Goal: Task Accomplishment & Management: Use online tool/utility

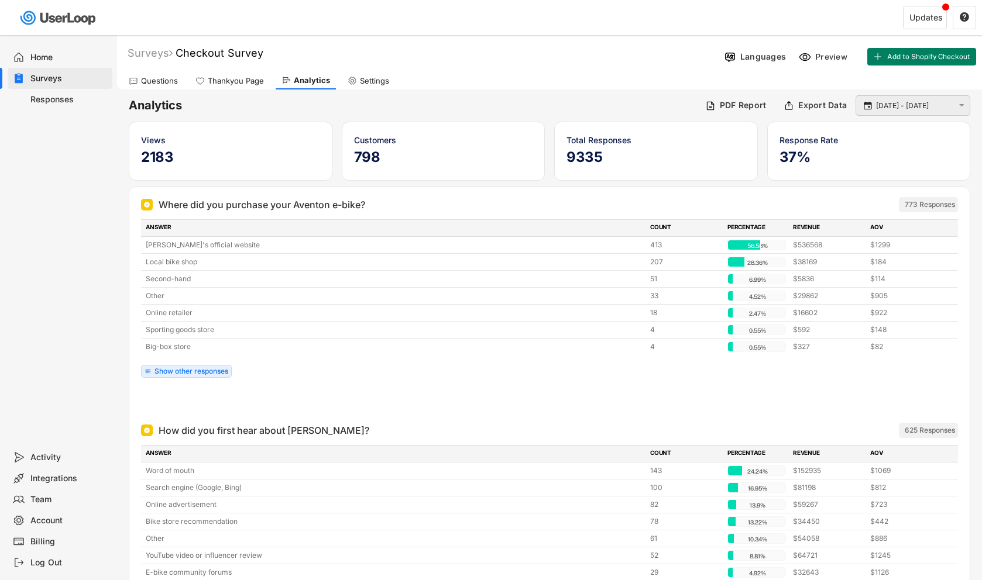
click at [923, 103] on input "[DATE] - [DATE]" at bounding box center [914, 106] width 77 height 12
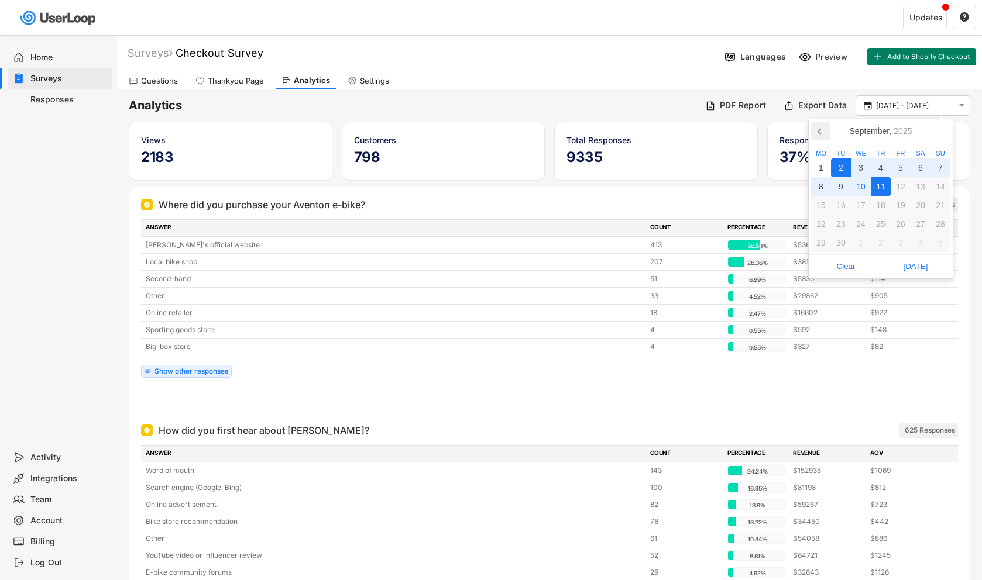
click at [819, 132] on icon at bounding box center [819, 132] width 3 height 6
click at [904, 188] on div "8" at bounding box center [901, 186] width 20 height 19
click at [943, 128] on icon at bounding box center [940, 131] width 19 height 19
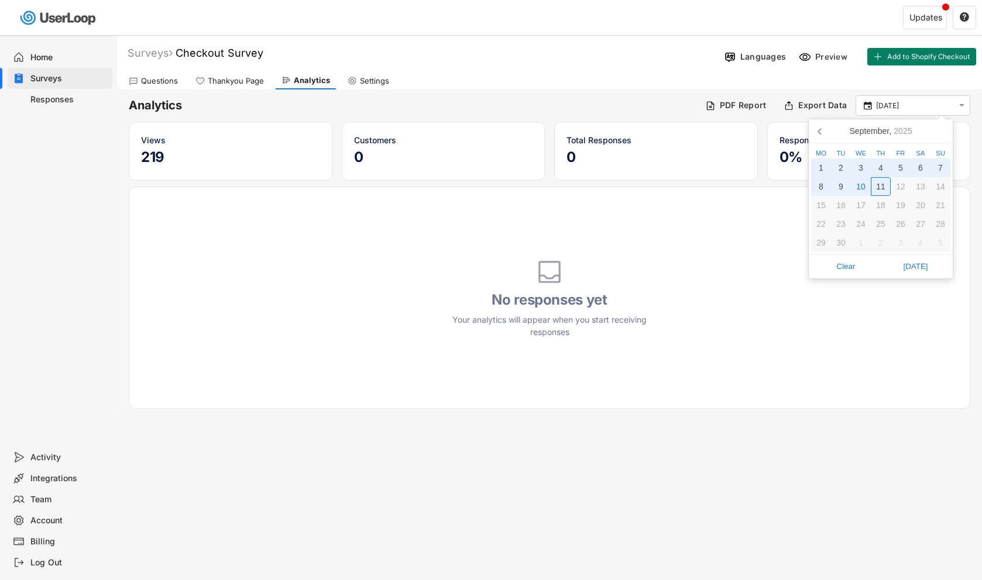
click at [875, 187] on div "11" at bounding box center [881, 186] width 20 height 19
type input "[DATE] - [DATE]"
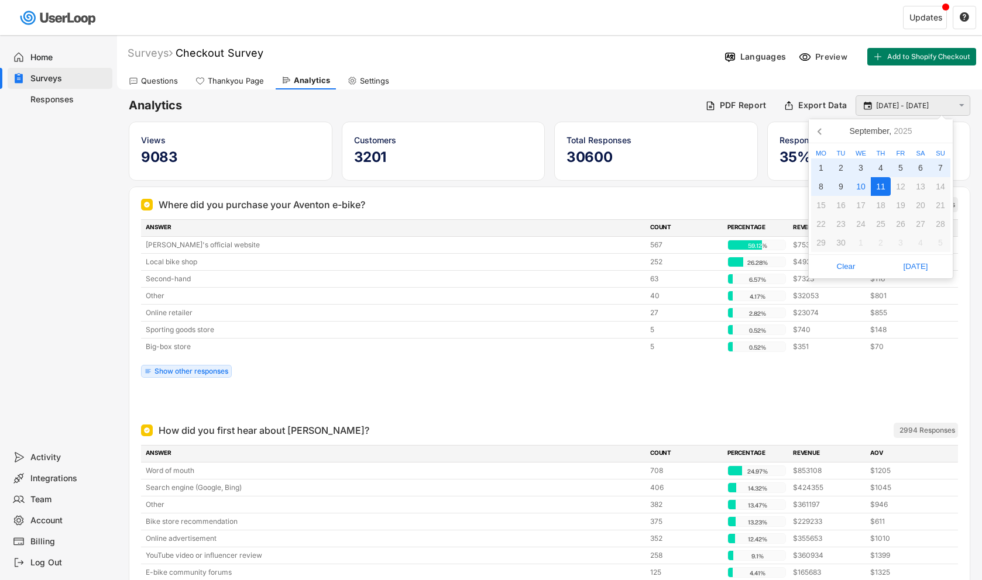
click at [904, 104] on input "[DATE] - [DATE]" at bounding box center [914, 106] width 77 height 12
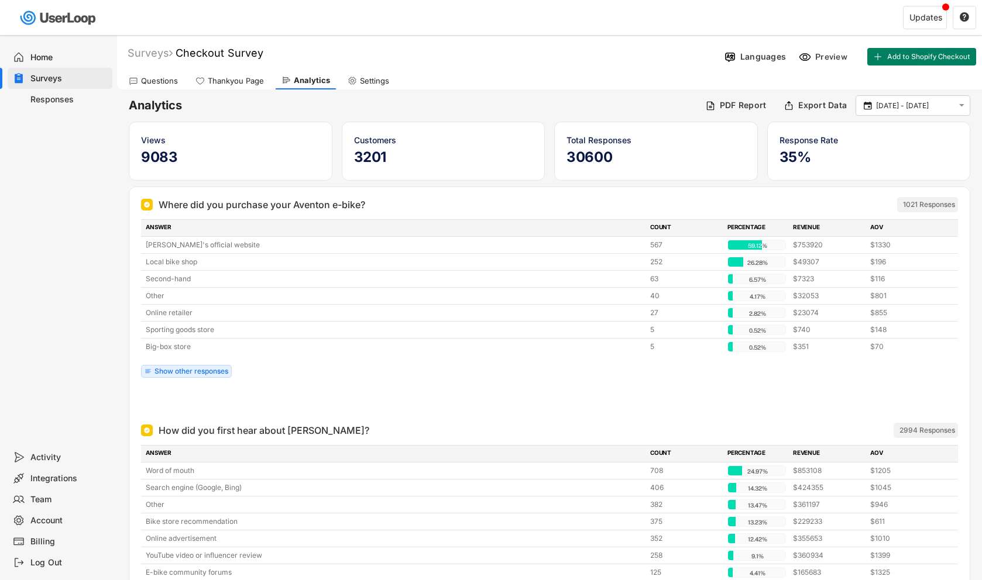
click at [768, 84] on div "Questions Thankyou Page Analytics Settings" at bounding box center [549, 79] width 865 height 20
click at [815, 105] on div "Export Data" at bounding box center [822, 105] width 49 height 11
select select ""1348695171700984260__LOOKUP__1753840502520x734144607507185700""
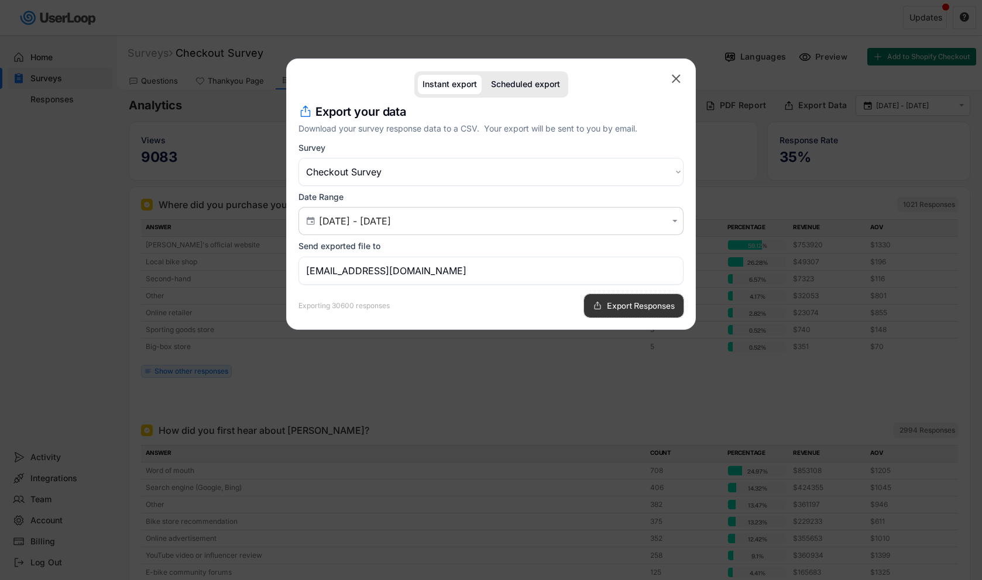
click at [628, 304] on span "Export Responses" at bounding box center [641, 306] width 68 height 8
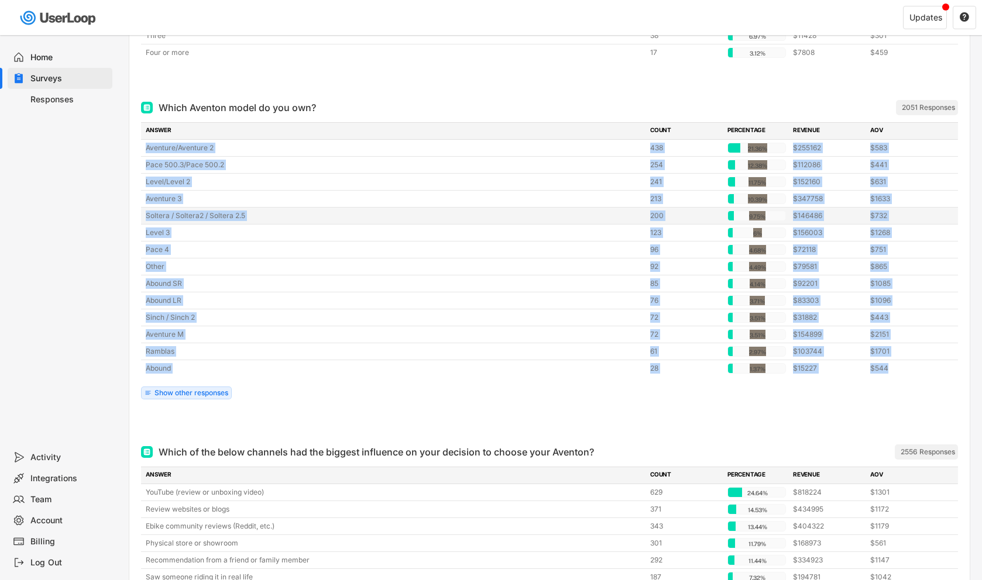
scroll to position [744, 0]
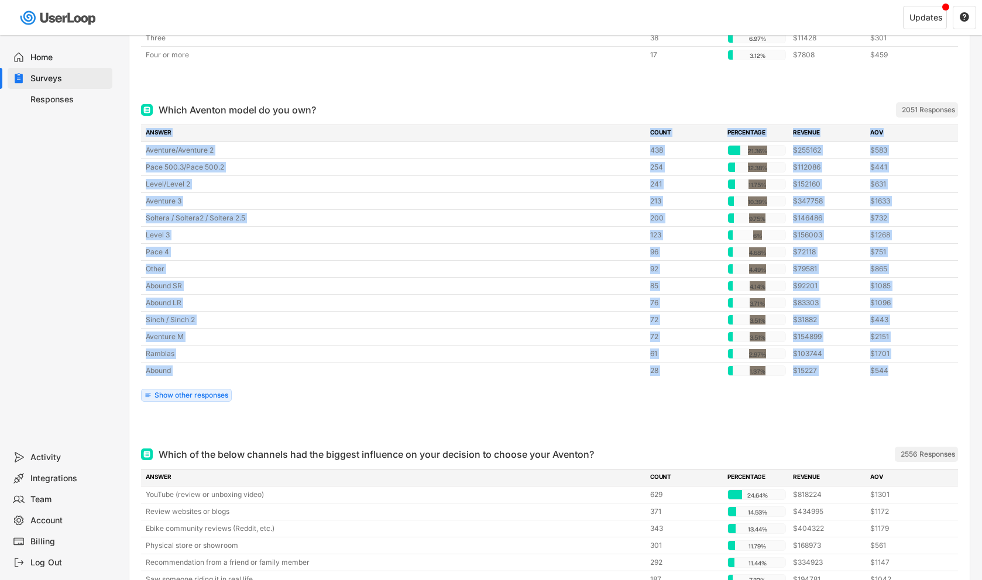
drag, startPoint x: 899, startPoint y: 297, endPoint x: 146, endPoint y: 131, distance: 771.6
click at [146, 131] on div "ANSWER COUNT PERCENTAGE REVENUE AOV Aventure/Aventure 2 438 21.36% 21.36% $2551…" at bounding box center [549, 252] width 817 height 255
copy div "ANSWER COUNT PERCENTAGE REVENUE AOV Aventure/Aventure 2 438 21.36% 21.36% $2551…"
click at [562, 216] on div "Soltera / Soltera2 / Soltera 2.5" at bounding box center [394, 218] width 497 height 11
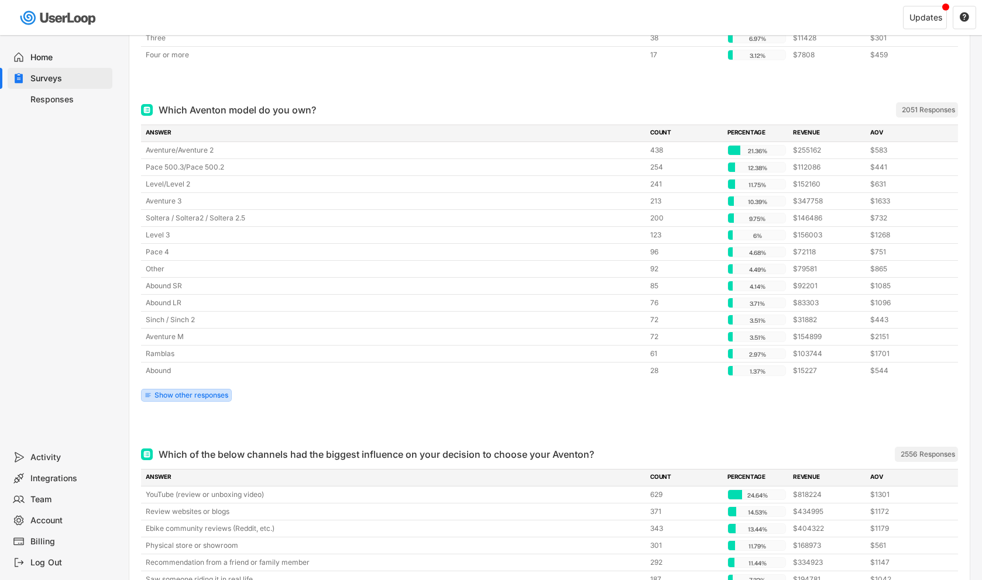
click at [214, 395] on div "Show other responses" at bounding box center [191, 395] width 74 height 7
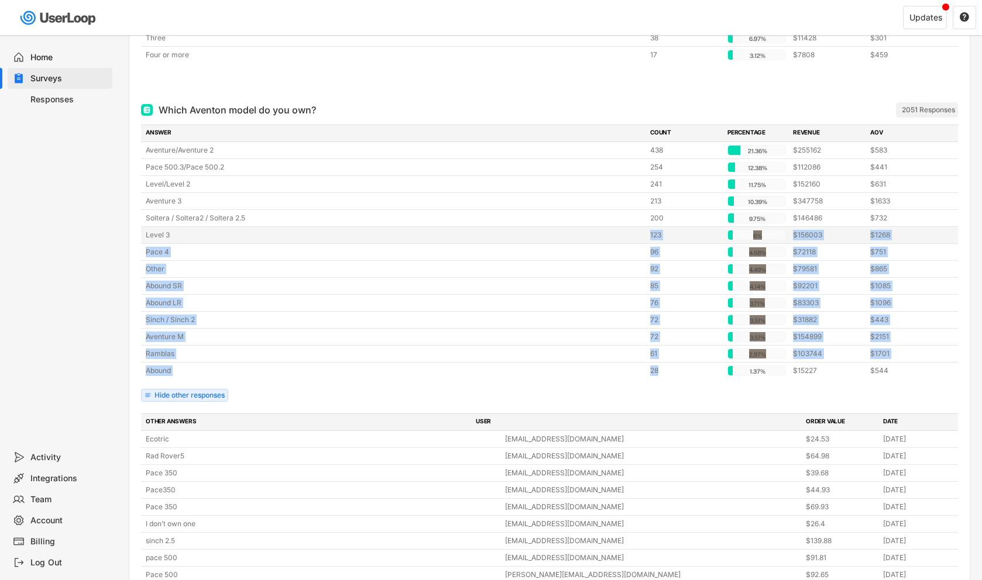
drag, startPoint x: 675, startPoint y: 375, endPoint x: 574, endPoint y: 236, distance: 171.8
click at [574, 236] on div "Aventure/Aventure 2 438 21.36% 21.36% $255162 $583 Pace 500.3/Pace 500.2 254 12…" at bounding box center [549, 260] width 817 height 237
